Goal: Consume media (video, audio)

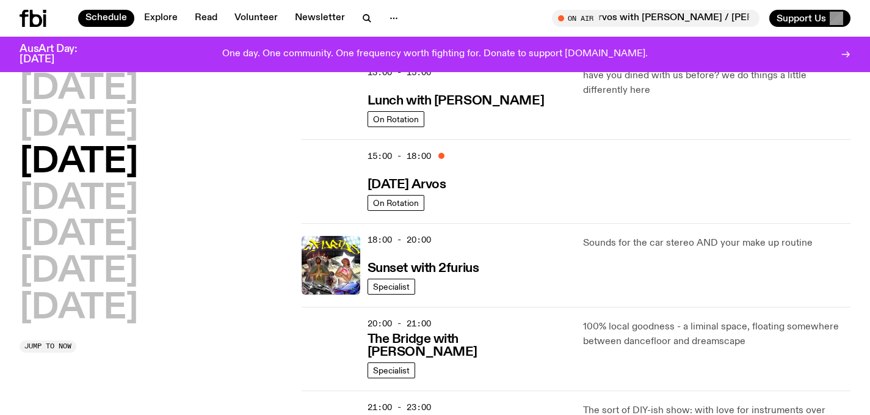
scroll to position [385, 0]
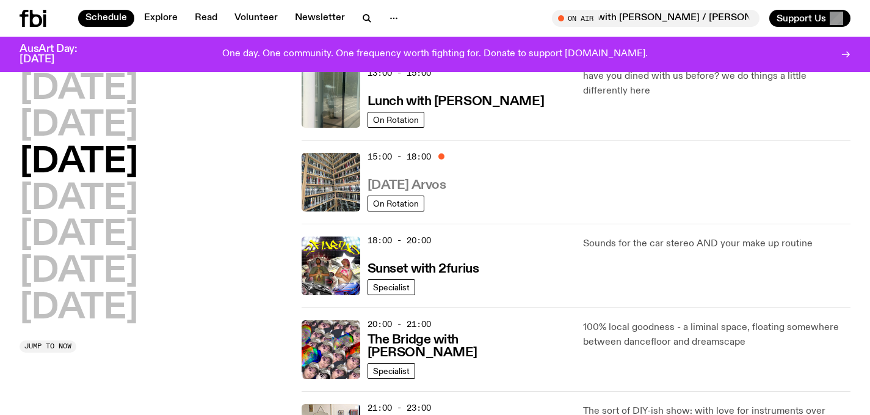
click at [403, 186] on h3 "[DATE] Arvos" at bounding box center [407, 185] width 79 height 13
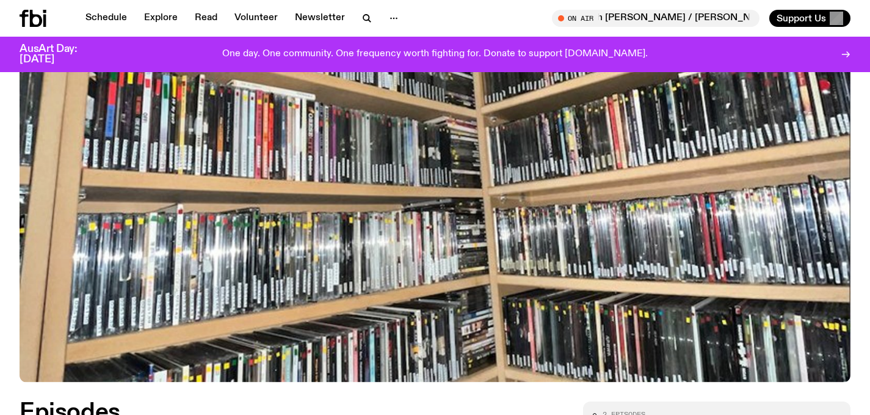
scroll to position [554, 0]
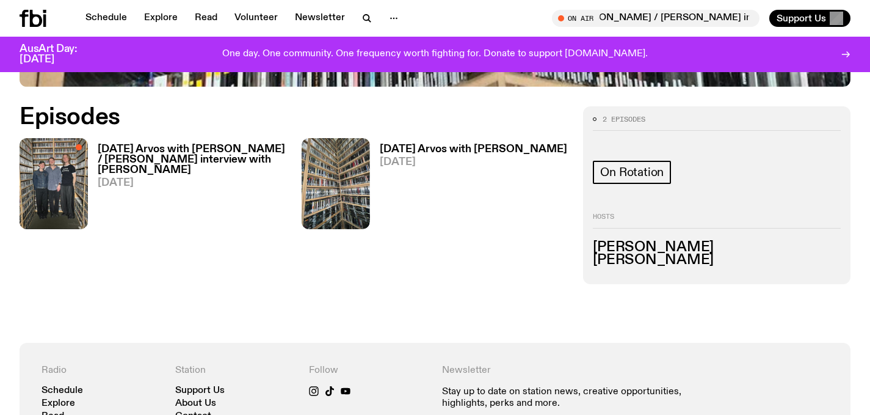
click at [189, 149] on h3 "[DATE] Arvos with [PERSON_NAME] / [PERSON_NAME] interview with [PERSON_NAME]" at bounding box center [192, 159] width 189 height 31
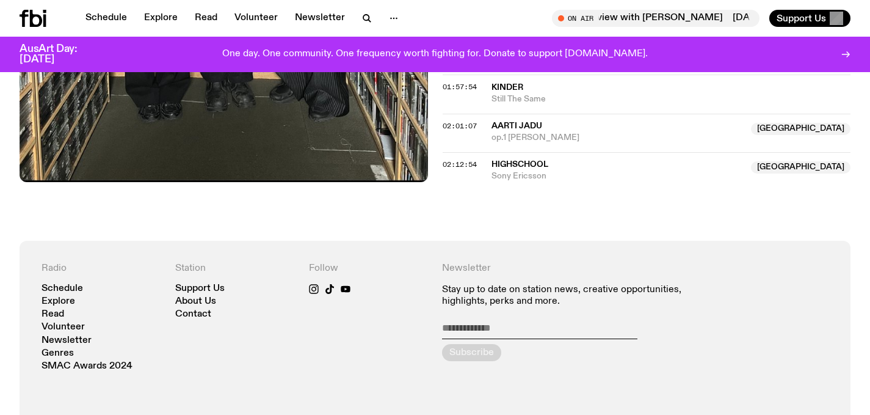
scroll to position [1531, 0]
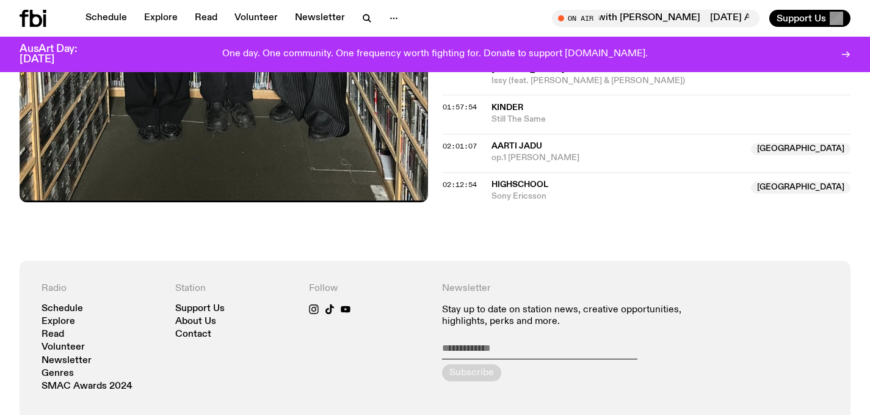
click at [526, 191] on span "Sony Ericsson" at bounding box center [618, 197] width 253 height 12
click at [515, 180] on span "HighSchool" at bounding box center [520, 184] width 57 height 9
click at [499, 180] on span "HighSchool" at bounding box center [520, 184] width 57 height 9
